Goal: Information Seeking & Learning: Check status

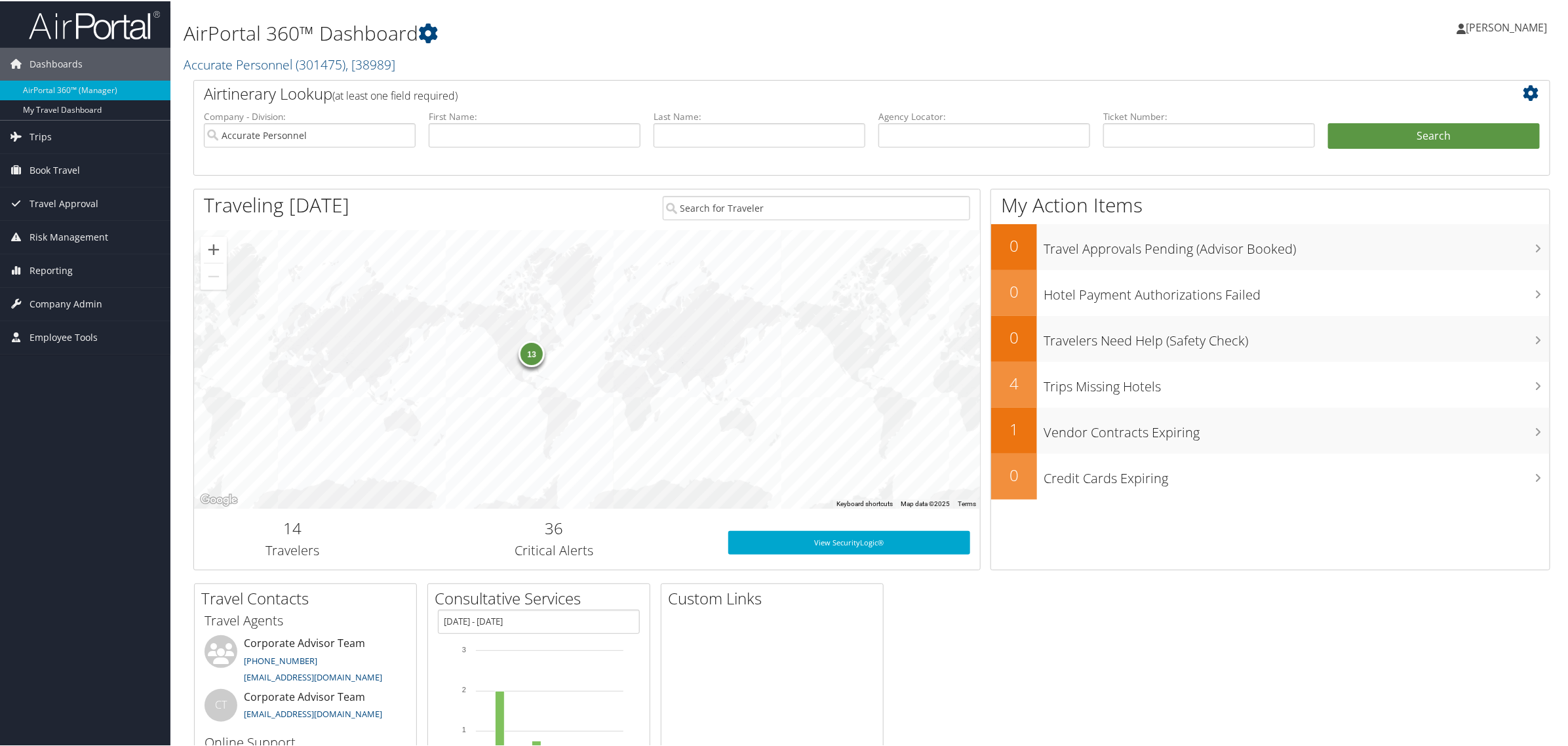
click at [1496, 26] on span "[PERSON_NAME]" at bounding box center [1506, 26] width 82 height 14
click at [34, 137] on span "Trips" at bounding box center [40, 136] width 22 height 33
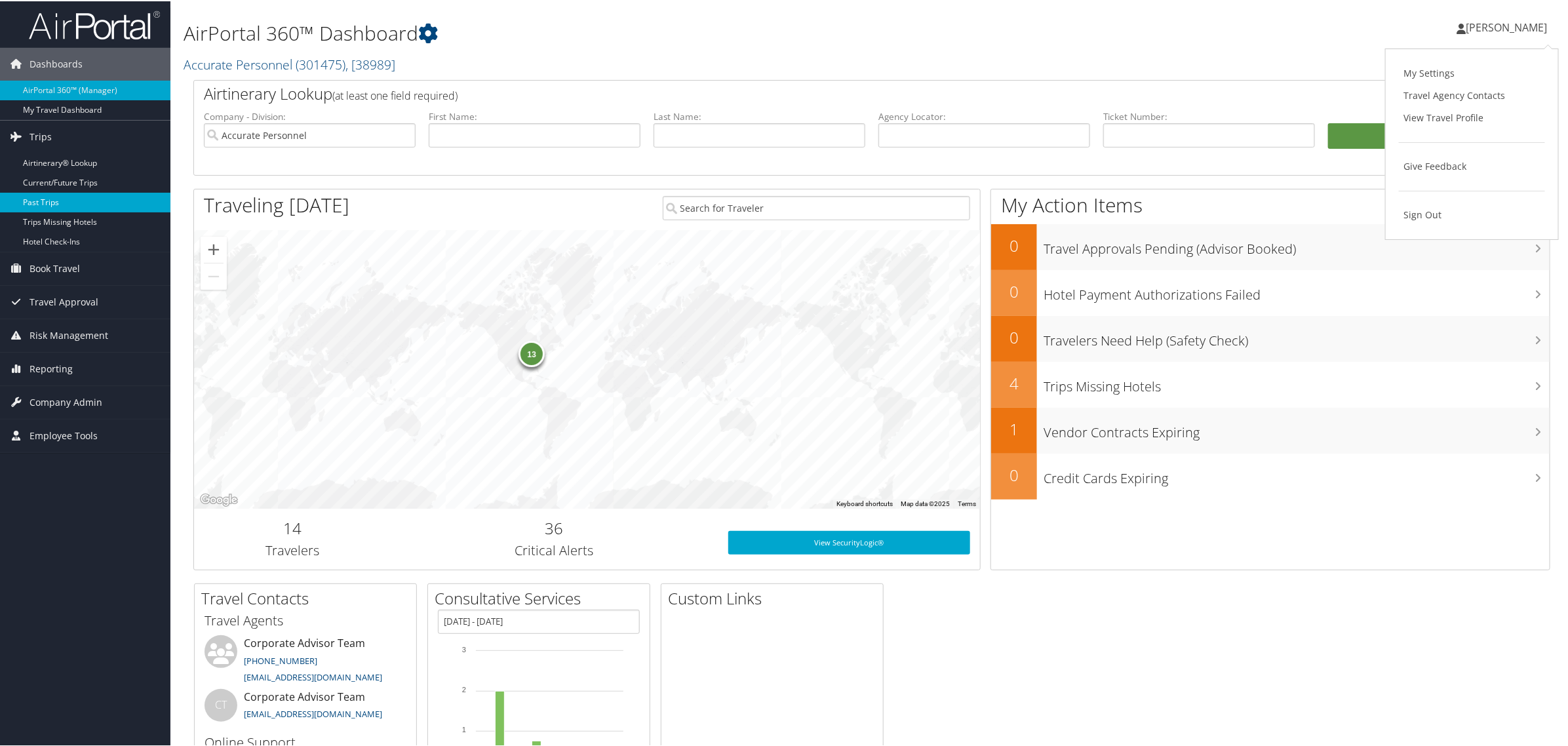
click at [35, 200] on link "Past Trips" at bounding box center [85, 201] width 170 height 19
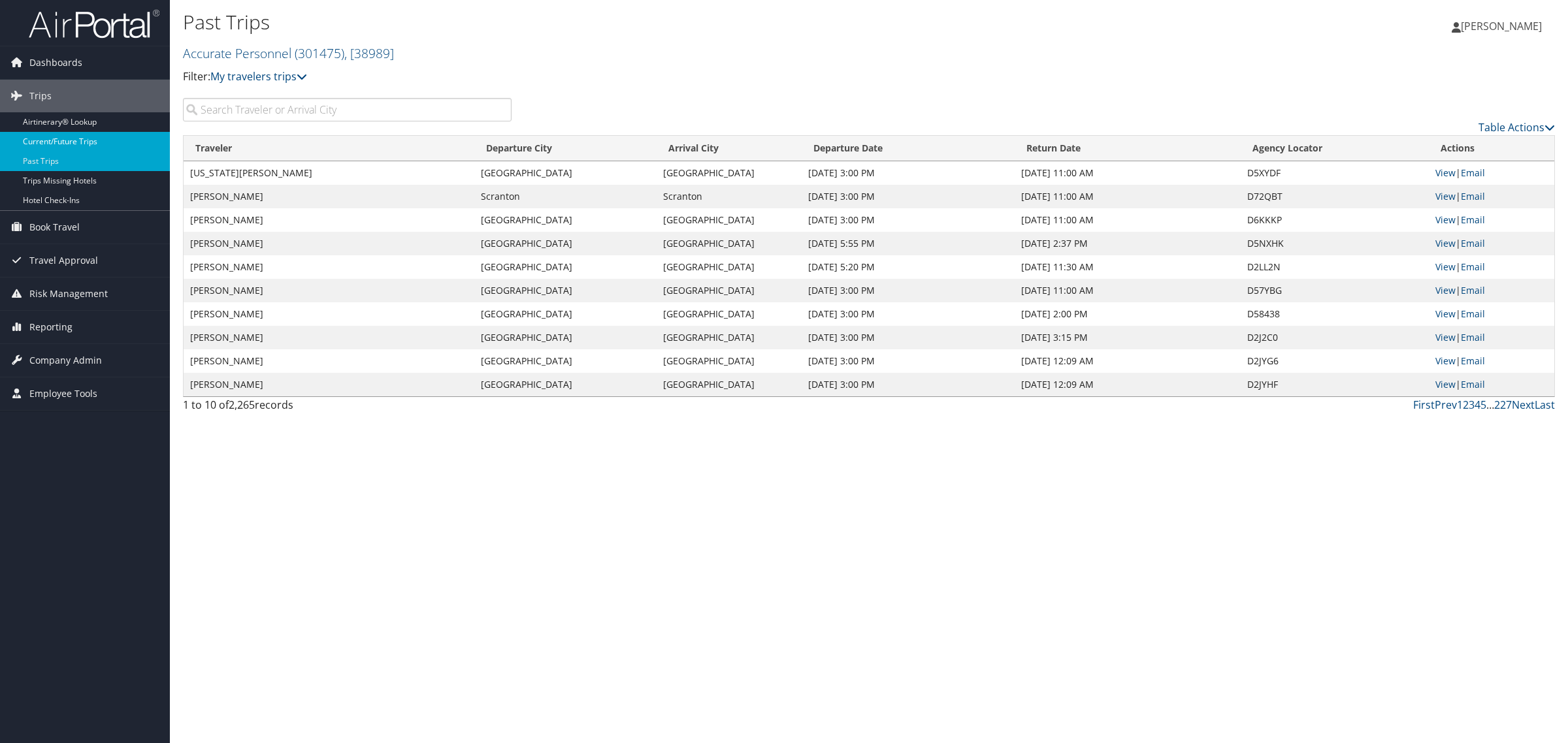
click at [57, 142] on link "Current/Future Trips" at bounding box center [84, 142] width 170 height 19
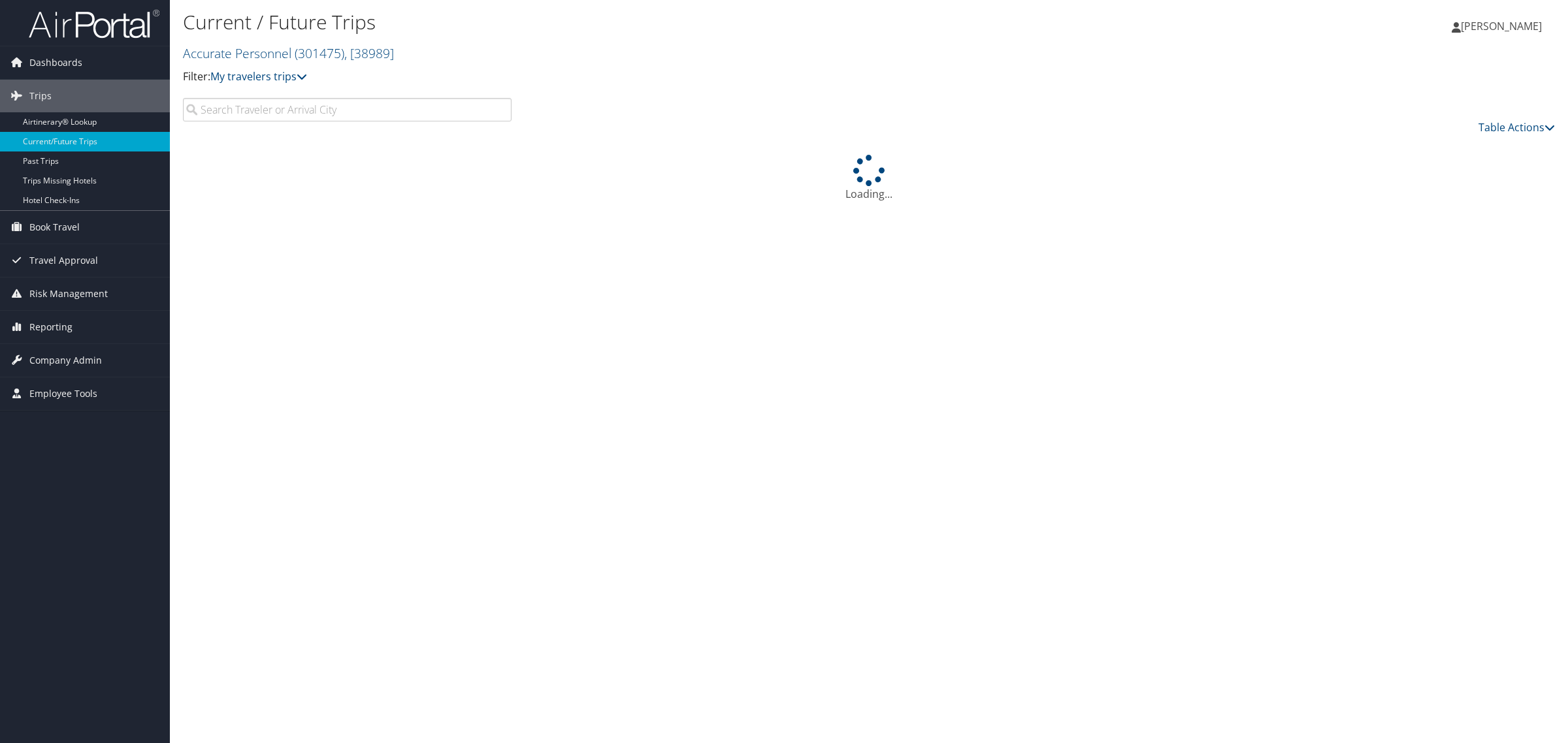
click at [328, 108] on input "search" at bounding box center [347, 109] width 329 height 24
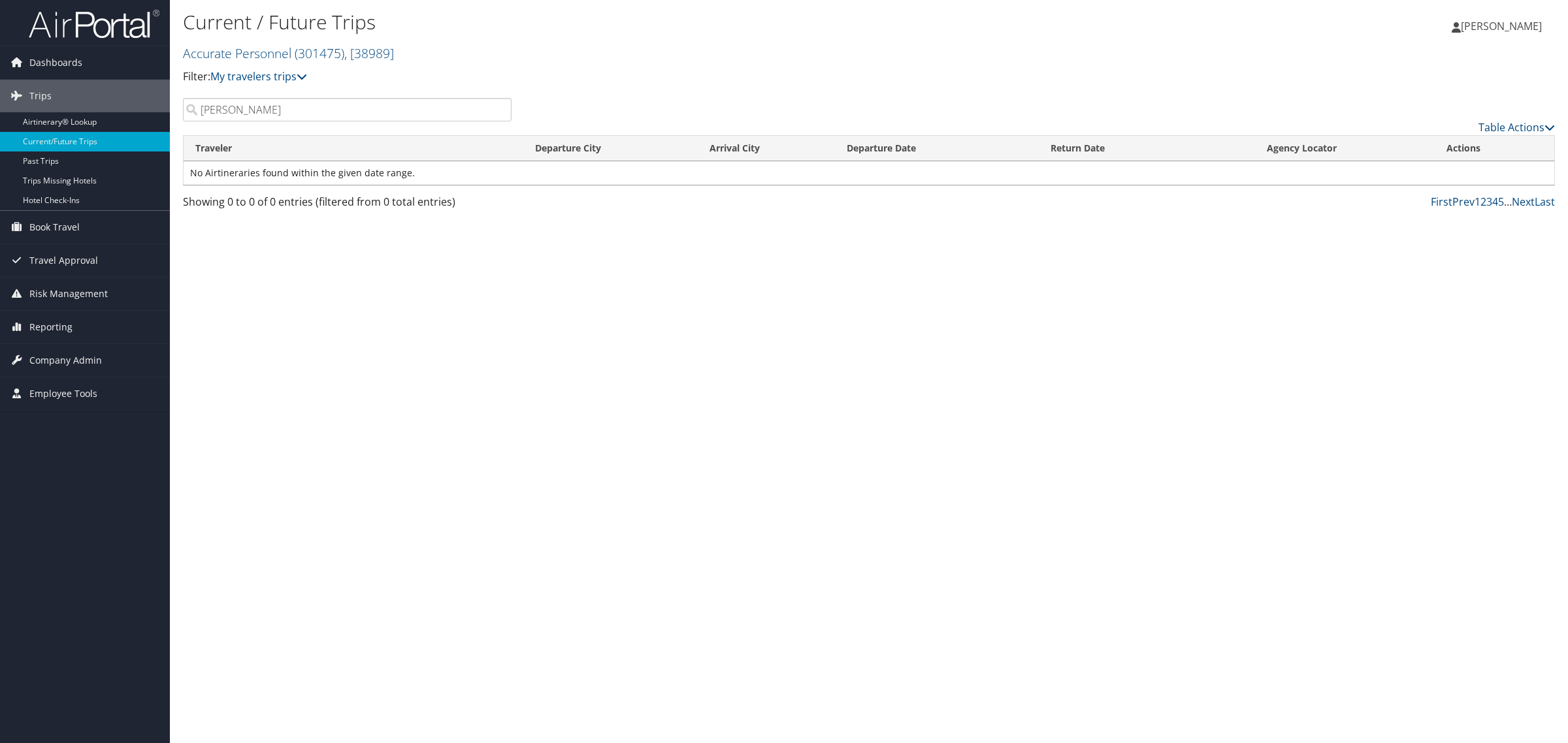
click at [288, 115] on input "[PERSON_NAME]" at bounding box center [347, 109] width 329 height 24
type input "[PERSON_NAME]"
click at [26, 169] on link "Past Trips" at bounding box center [84, 161] width 170 height 19
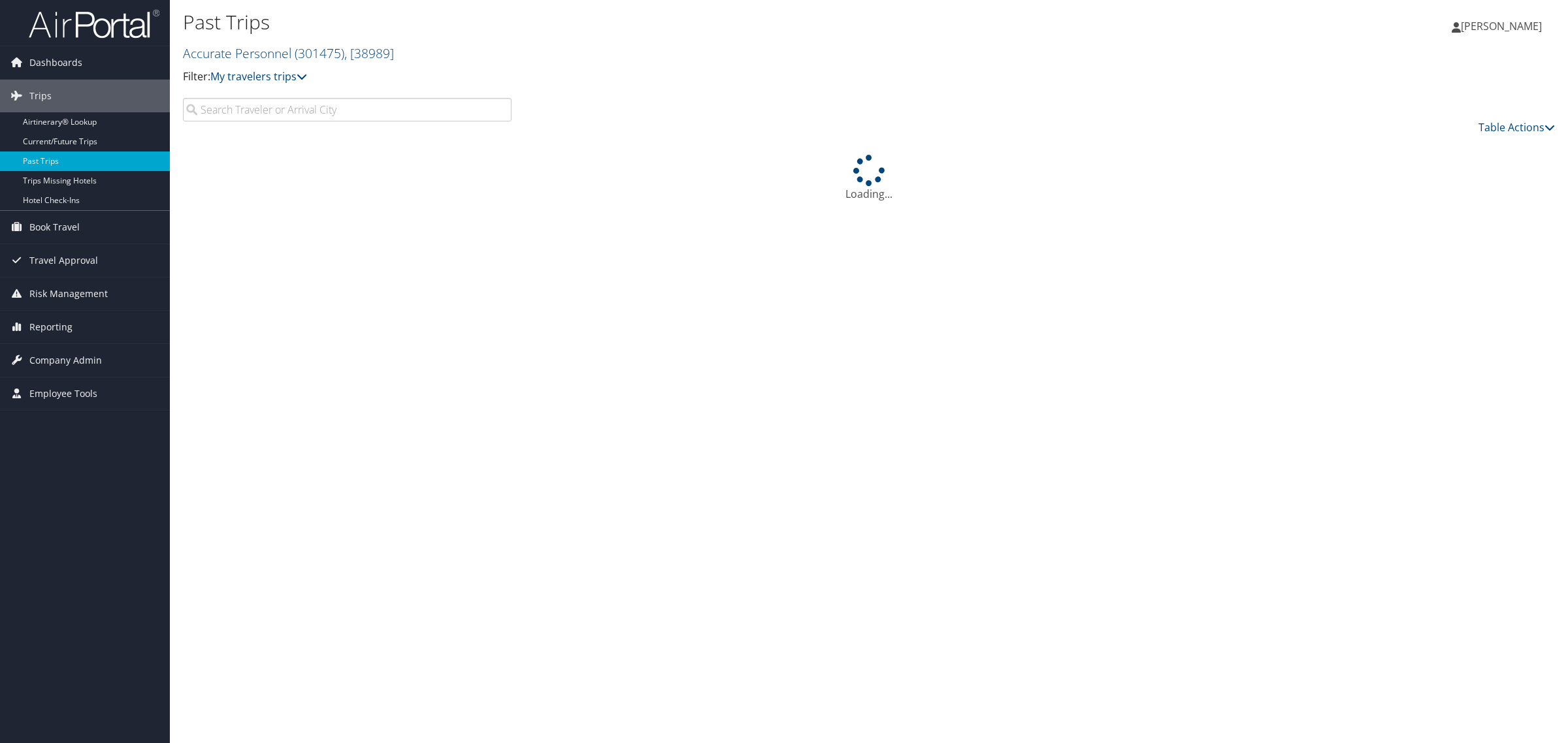
click at [281, 109] on input "search" at bounding box center [347, 109] width 329 height 24
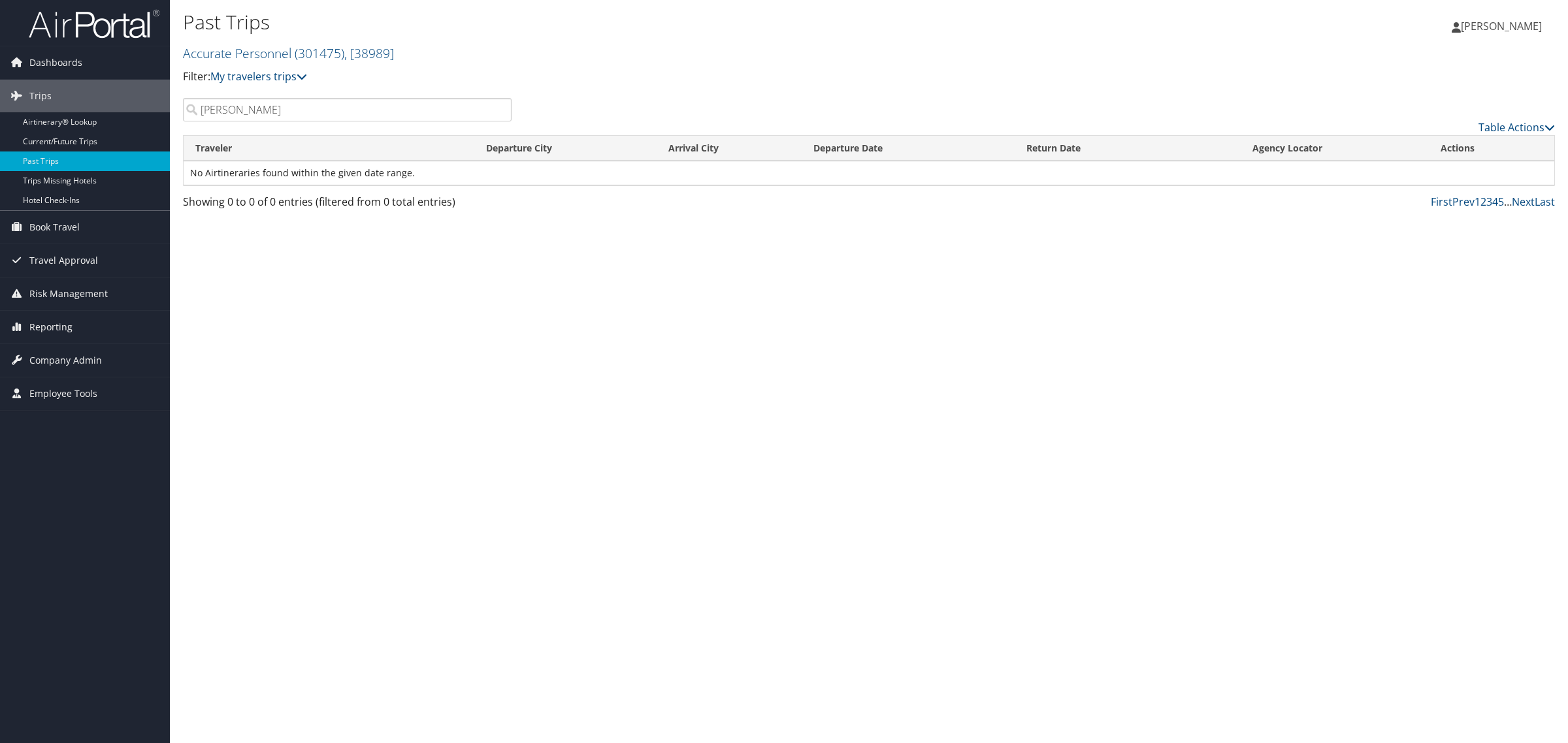
click at [286, 108] on input "[PERSON_NAME]" at bounding box center [347, 109] width 329 height 24
type input "[PERSON_NAME]"
click at [51, 161] on link "Past Trips" at bounding box center [84, 161] width 170 height 19
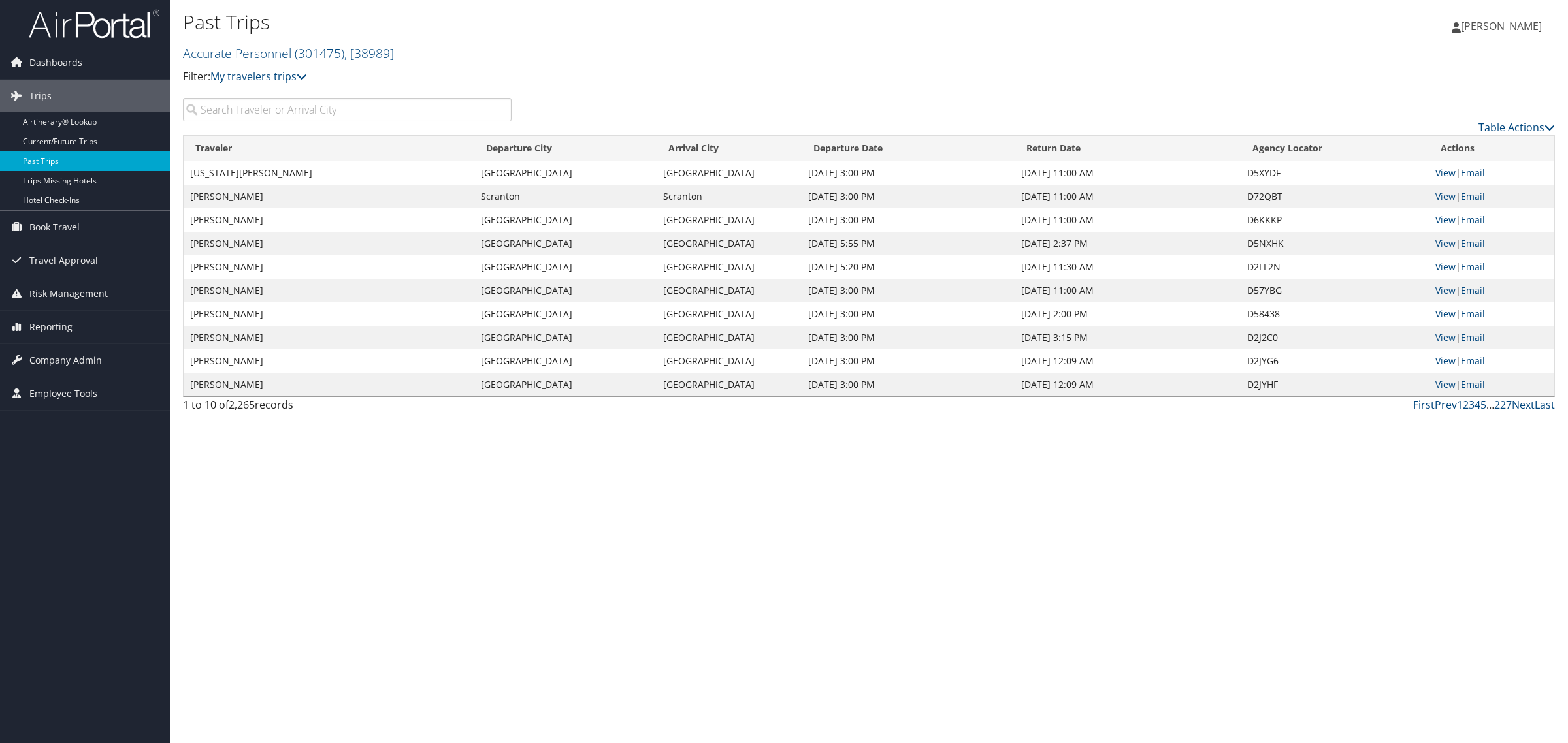
click at [39, 160] on link "Past Trips" at bounding box center [84, 161] width 170 height 19
click at [859, 418] on div "1 to 10 of 2,265 records First Prev 1 2 3 4 5 … 227 Next Last" at bounding box center [869, 408] width 1392 height 22
click at [1521, 403] on link "Next" at bounding box center [1523, 404] width 23 height 14
click at [1443, 363] on link "View" at bounding box center [1444, 360] width 20 height 12
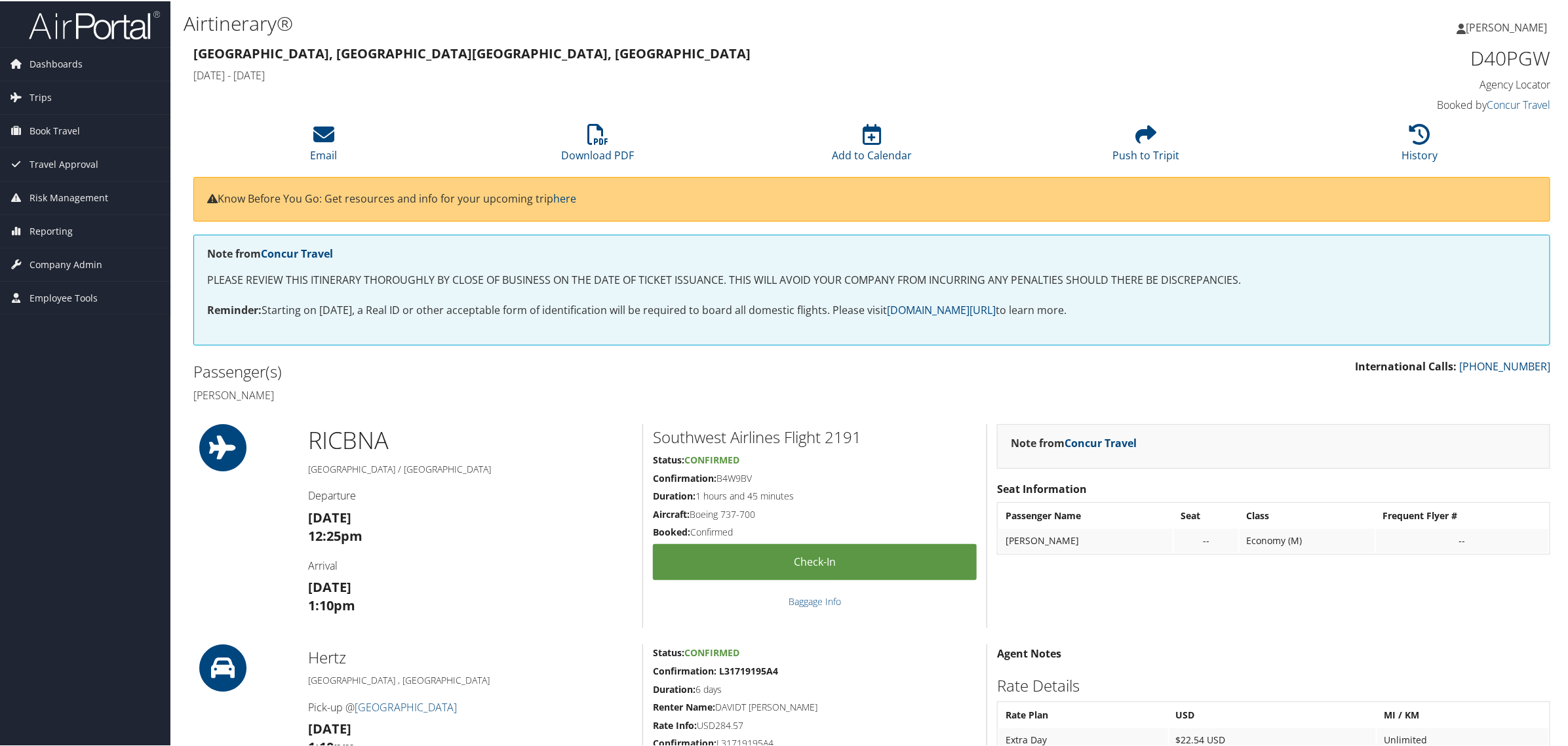
click at [1471, 28] on span "[PERSON_NAME]" at bounding box center [1506, 26] width 82 height 14
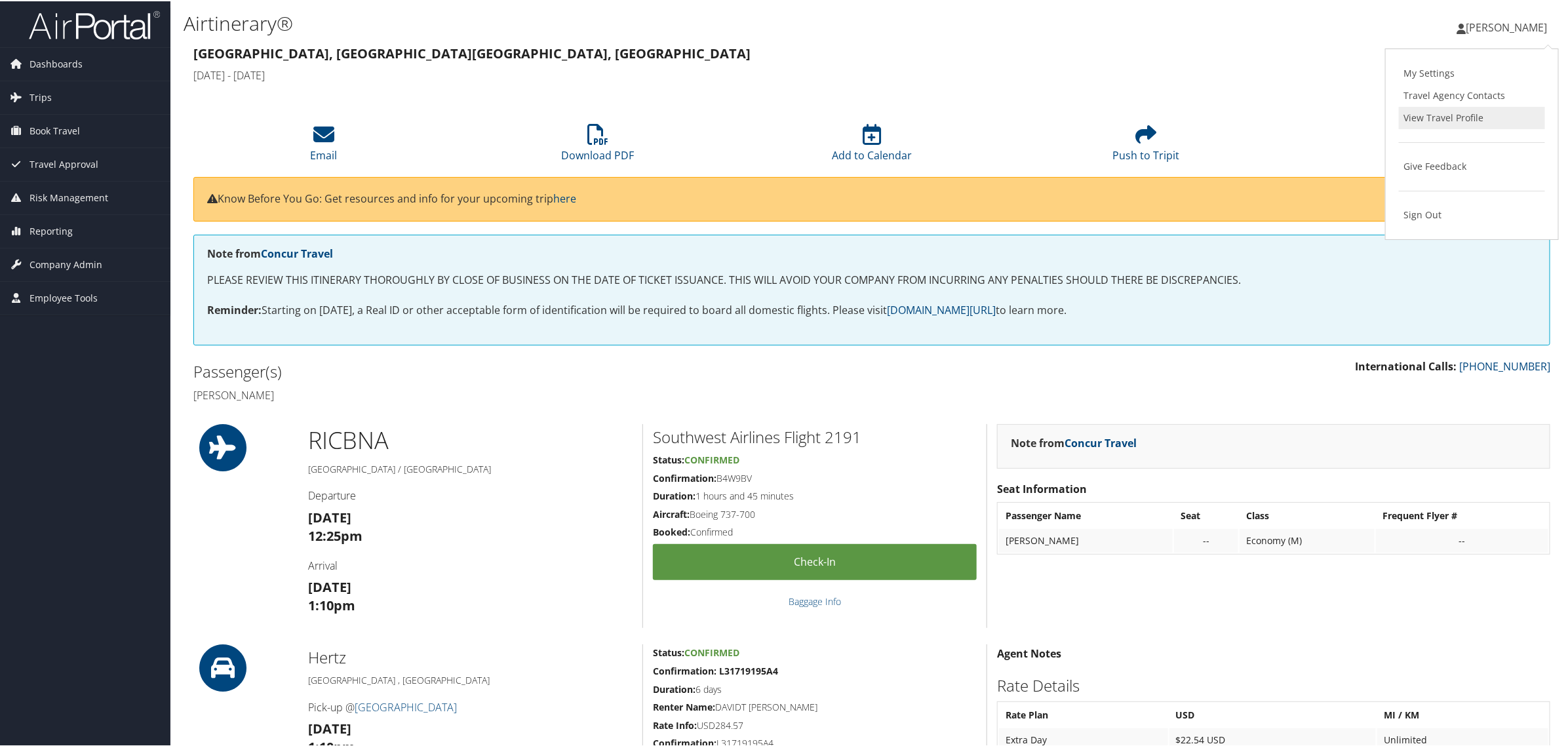
click at [1434, 114] on link "View Travel Profile" at bounding box center [1473, 116] width 146 height 22
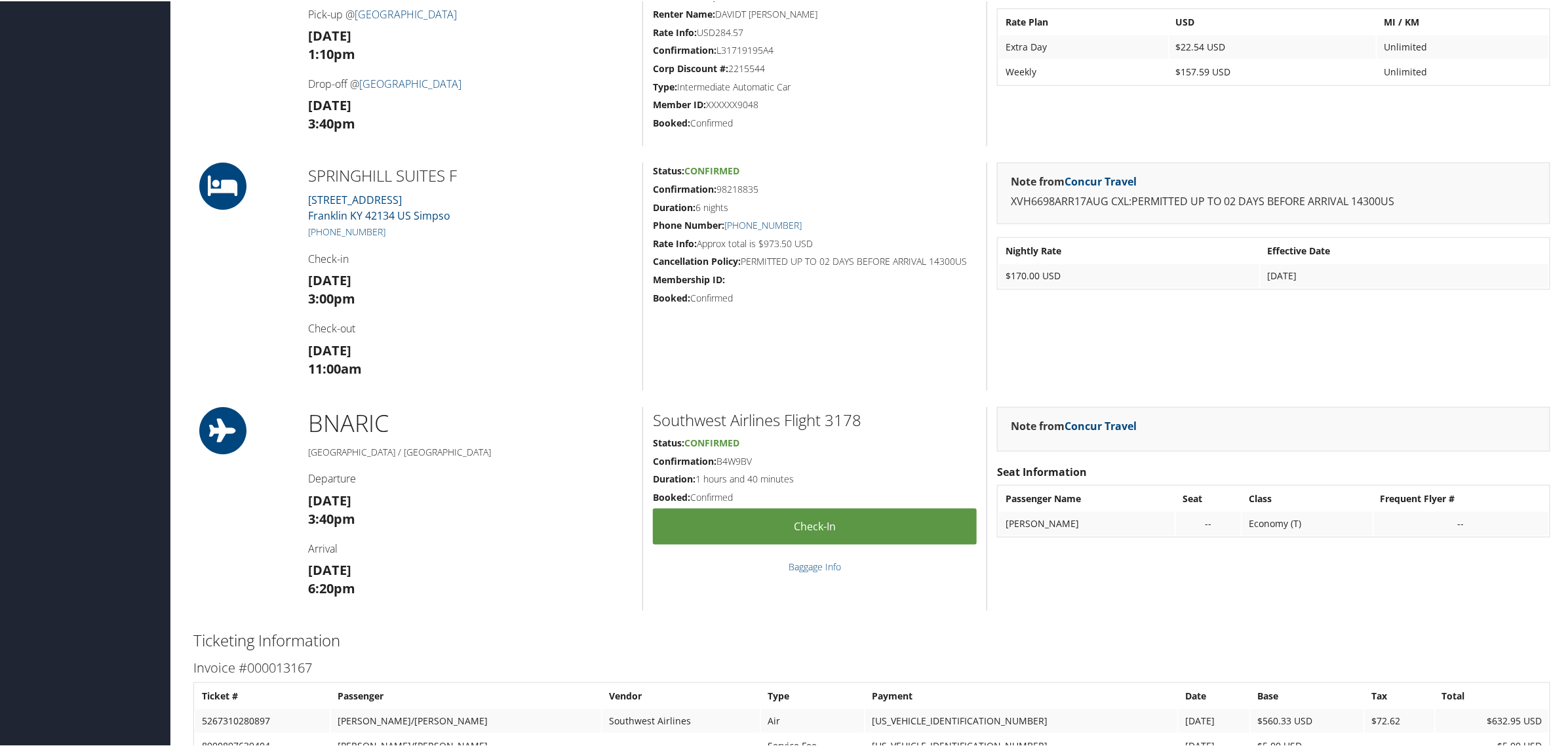
scroll to position [656, 0]
